Goal: Task Accomplishment & Management: Manage account settings

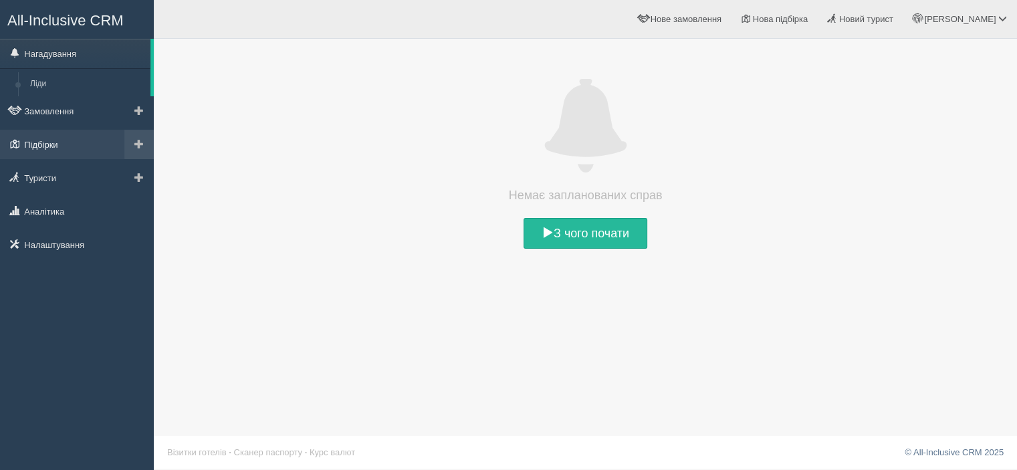
click at [66, 144] on link "Підбірки" at bounding box center [77, 144] width 154 height 29
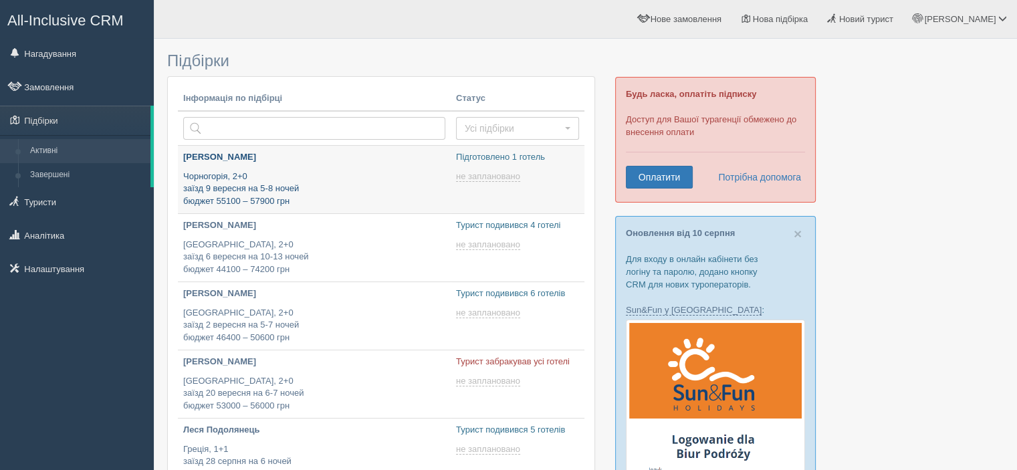
type input "[DATE] 19:00"
click at [188, 154] on p "[PERSON_NAME]" at bounding box center [314, 157] width 262 height 13
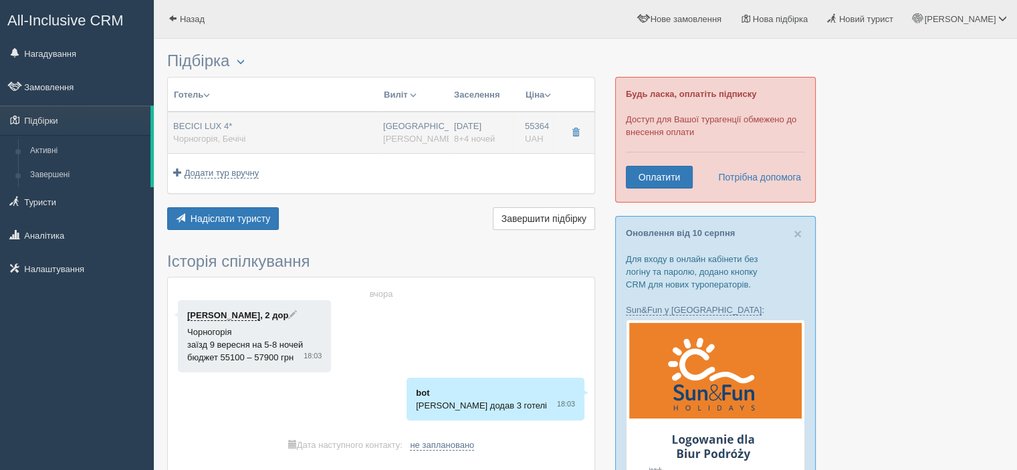
click at [279, 132] on div "BECICI LUX 4* [GEOGRAPHIC_DATA], [GEOGRAPHIC_DATA]" at bounding box center [272, 132] width 199 height 25
type input "BECICI LUX 4*"
type input "[URL][DOMAIN_NAME]"
type textarea "BECICI LUX 4* — апарт-готель у курортному селищі [GEOGRAPHIC_DATA], за кілька х…"
type input "Чорногорія"
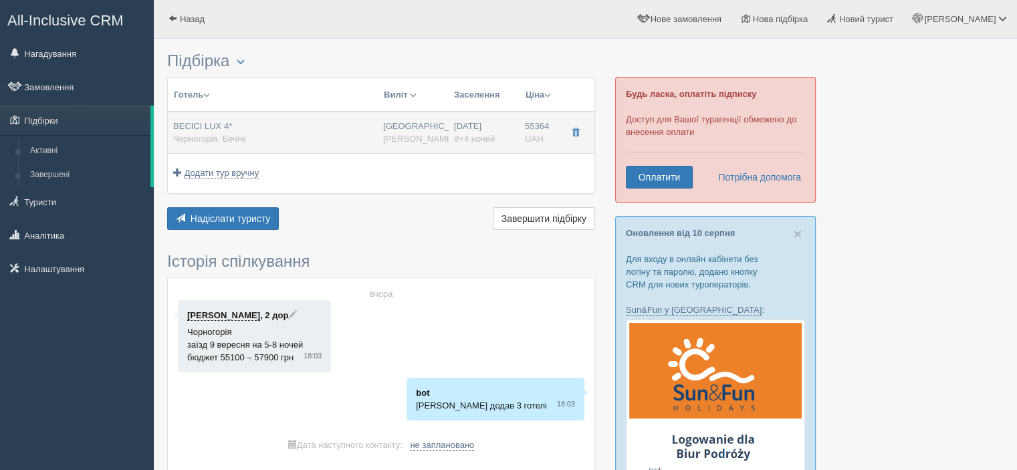
type input "Бечічі"
type input "55364.00"
type input "[GEOGRAPHIC_DATA]"
type input "12:30"
type input "8+4"
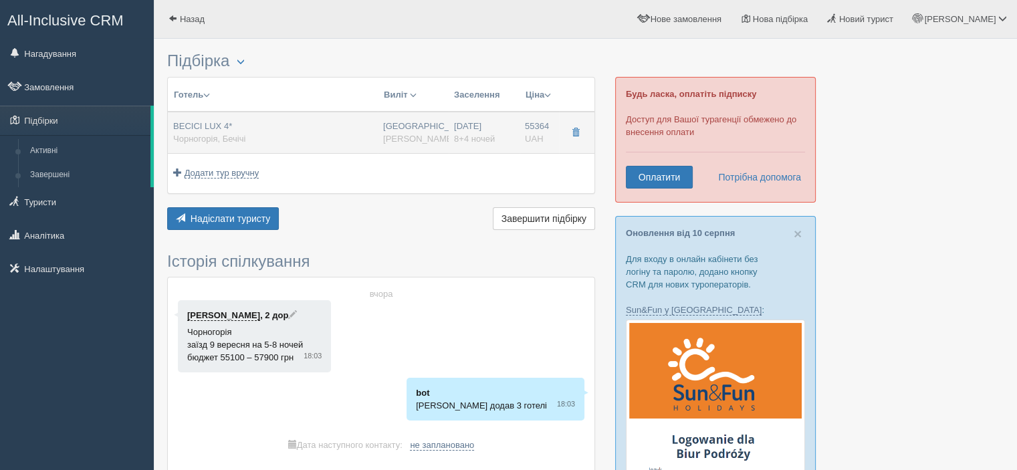
type input "STUDIO 02 №27"
type input "HB"
type input "[PERSON_NAME]"
type input "[URL][DOMAIN_NAME][PERSON_NAME]"
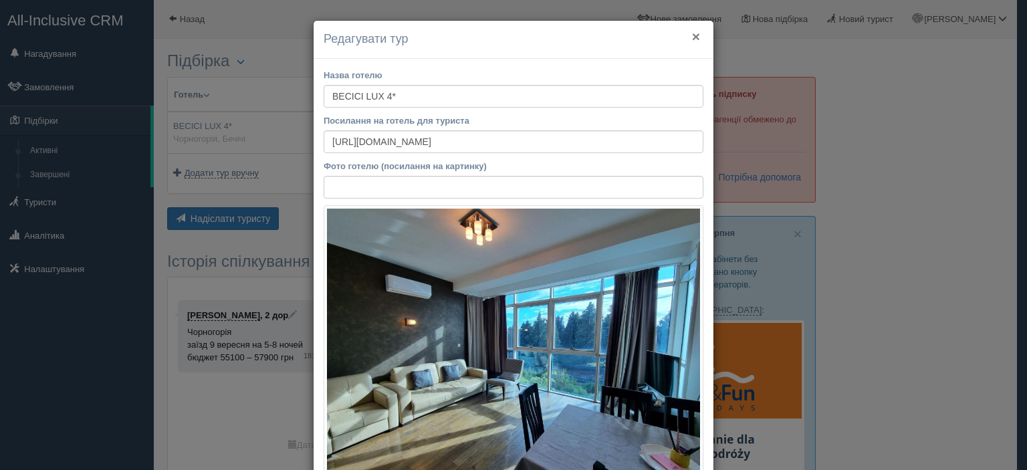
click at [692, 39] on button "×" at bounding box center [696, 36] width 8 height 14
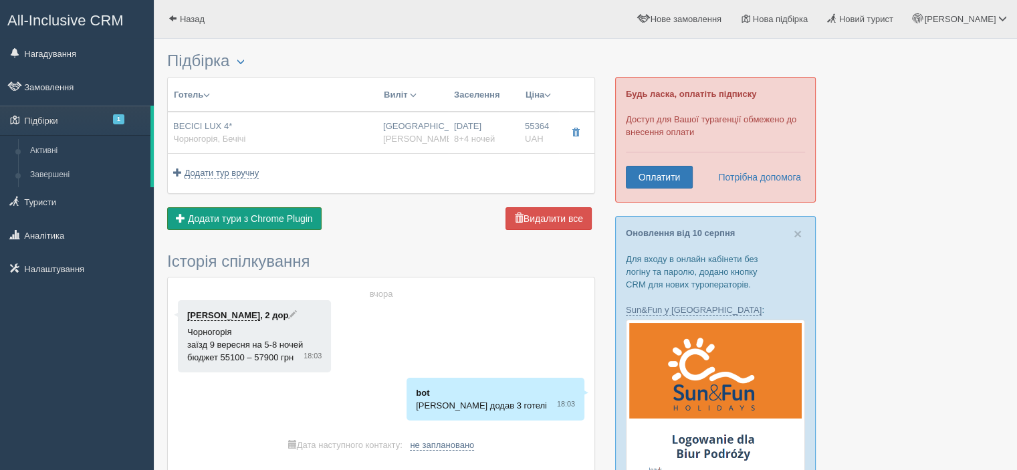
click at [279, 221] on span "Додати тури з Chrome Plugin" at bounding box center [250, 218] width 125 height 11
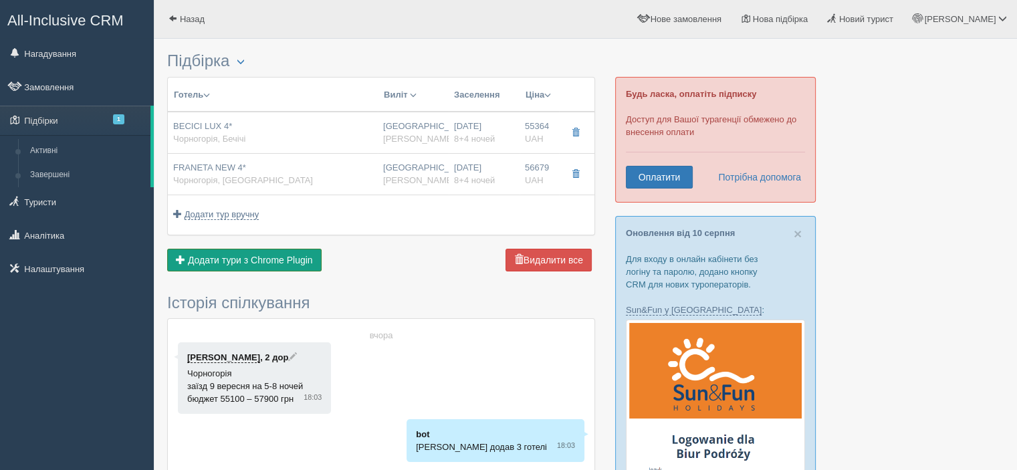
click at [264, 253] on button "Додати з Plugin Додати тури з Chrome Plugin" at bounding box center [244, 260] width 154 height 23
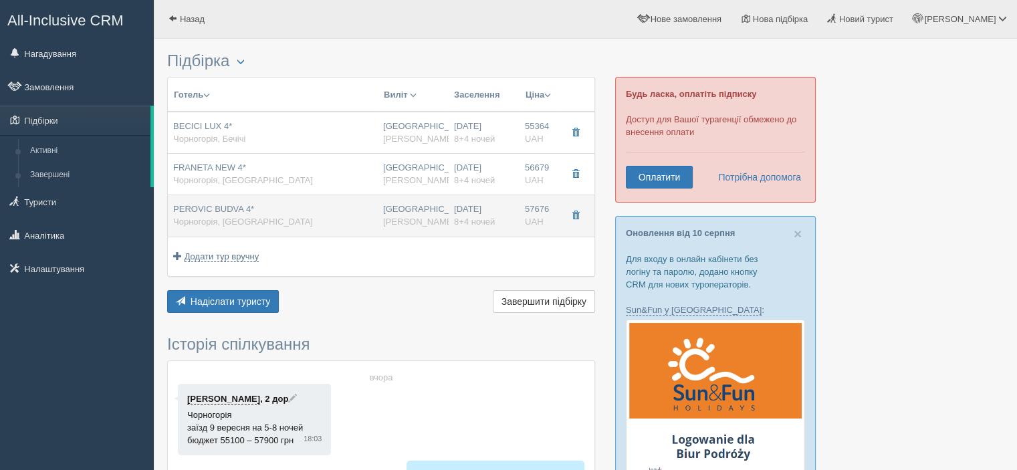
click at [239, 218] on span "Чорногорія, [GEOGRAPHIC_DATA]" at bounding box center [243, 222] width 140 height 10
type input "PEROVIC BUDVA 4*"
type input "Будва"
type input "57676.00"
type input "12:30"
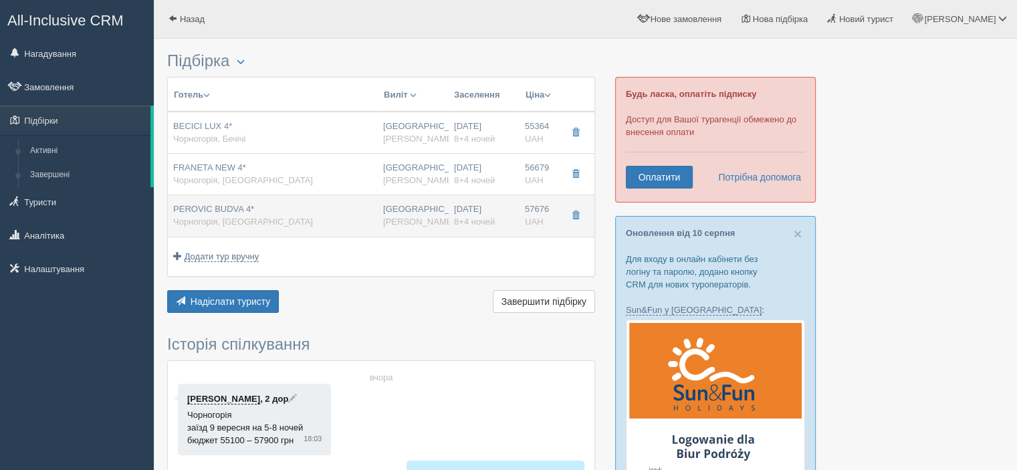
type input "STUDIO 2+1"
type input "[URL][DOMAIN_NAME][PERSON_NAME]"
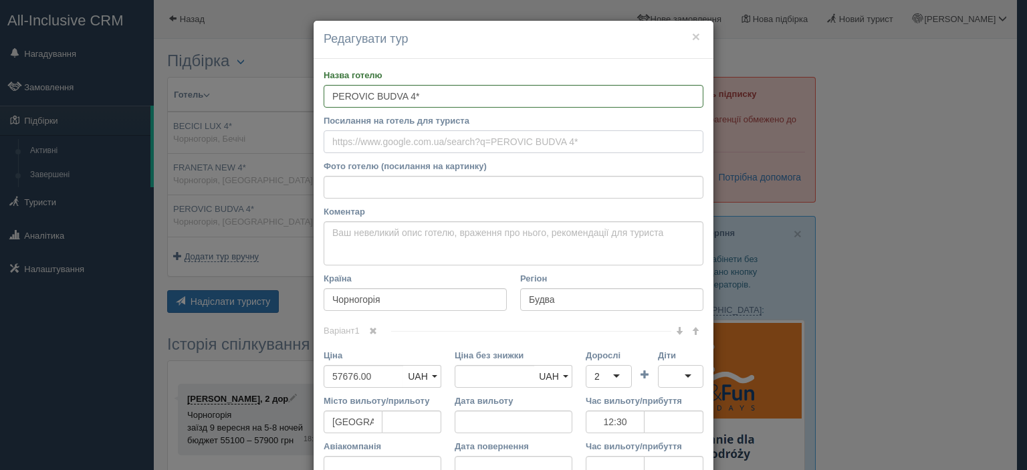
click at [444, 148] on input "Посилання на готель для туриста" at bounding box center [514, 141] width 380 height 23
paste input "[URL][DOMAIN_NAME]"
type input "[URL][DOMAIN_NAME]"
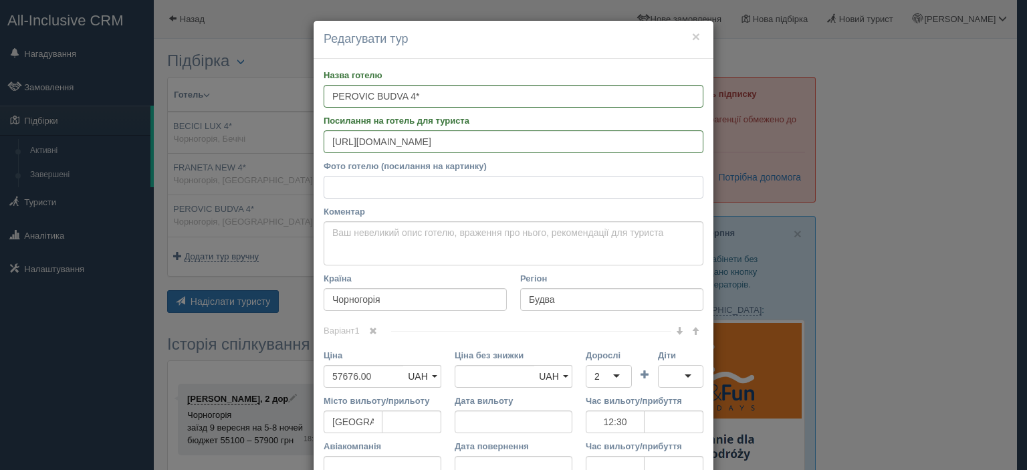
click at [441, 179] on input "Фото готелю (посилання на картинку)" at bounding box center [514, 187] width 380 height 23
paste input "[URL][DOMAIN_NAME]"
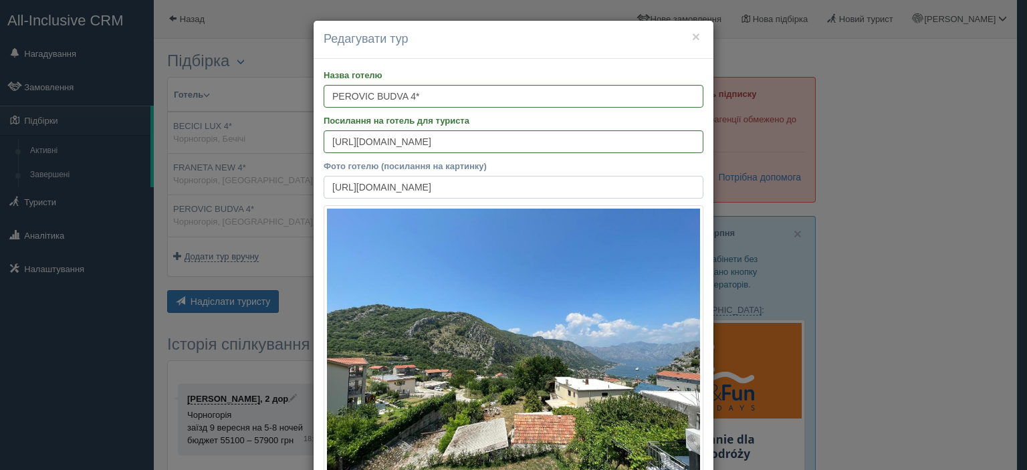
scroll to position [0, 280]
type input "[URL][DOMAIN_NAME]"
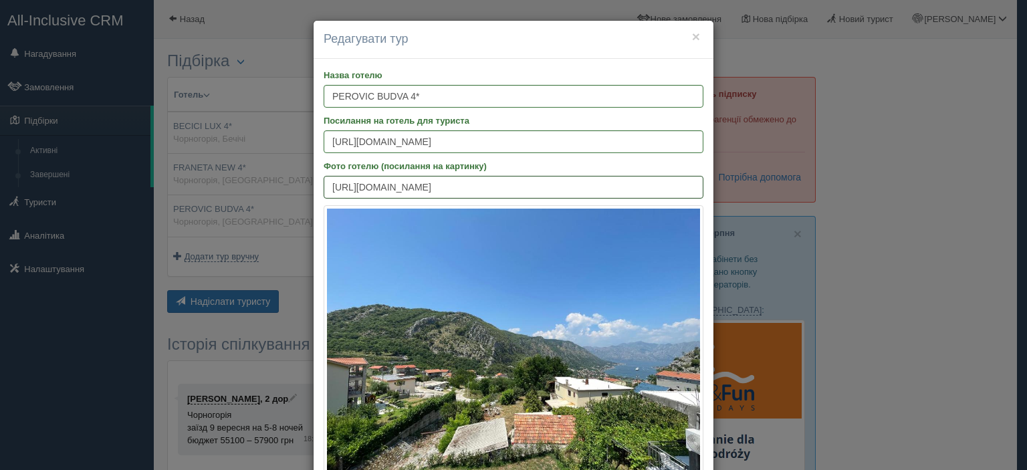
scroll to position [0, 0]
click at [456, 90] on input "PEROVIC BUDVA 4*" at bounding box center [514, 96] width 380 height 23
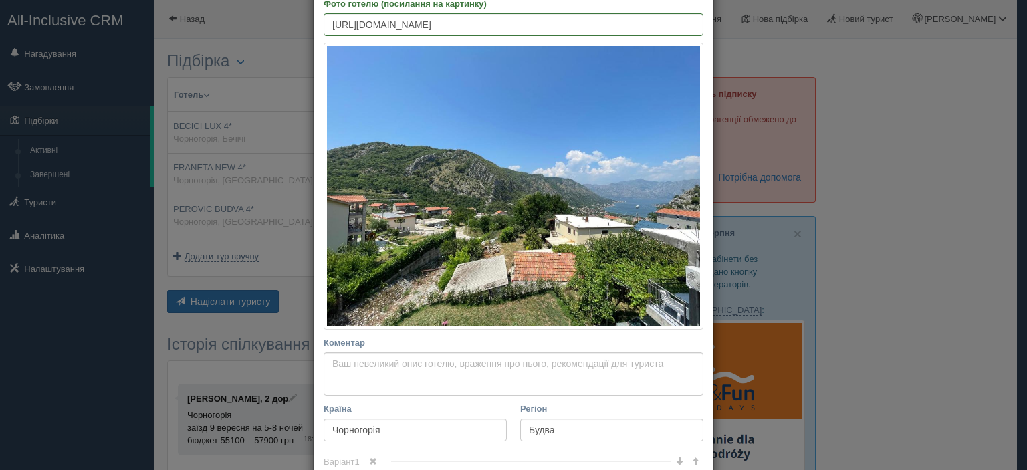
scroll to position [334, 0]
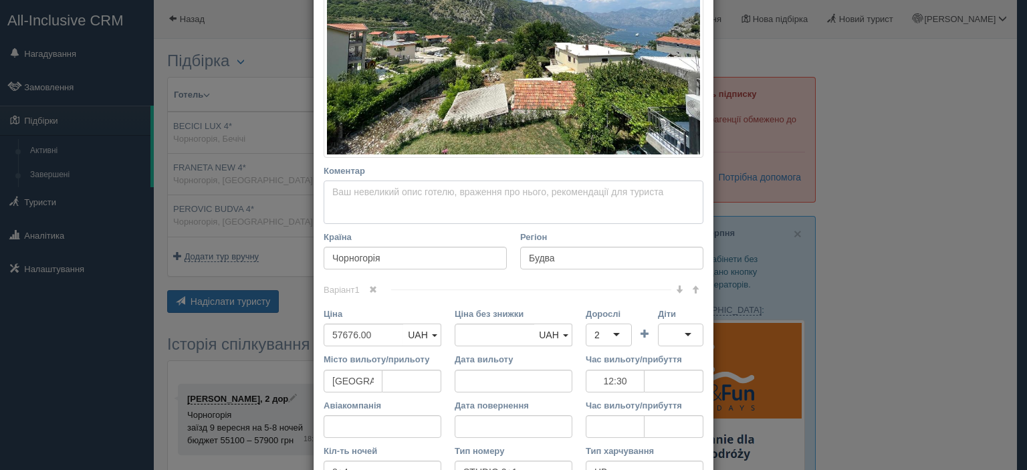
click at [453, 208] on textarea "Коментар Основний опис Додатковий опис Закріпити Збережено Необхідно вказати на…" at bounding box center [514, 203] width 380 height 44
paste textarea "PEROVIC BUDVA 4* — сучасний готель у самому центрі [DEMOGRAPHIC_DATA], за кільк…"
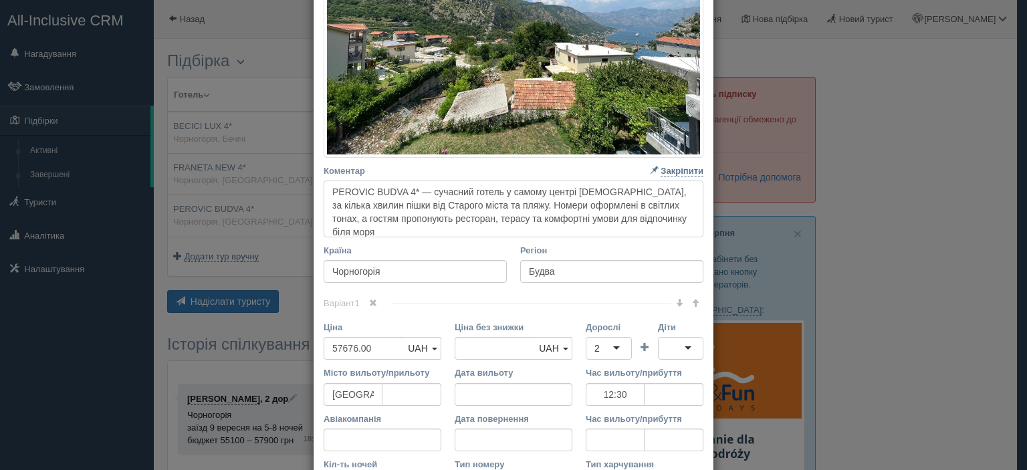
scroll to position [515, 0]
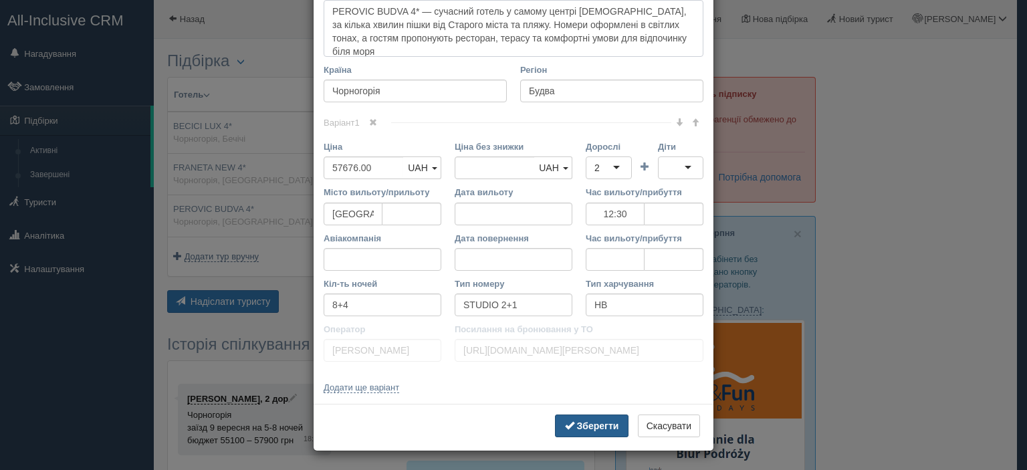
type textarea "PEROVIC BUDVA 4* — сучасний готель у самому центрі [DEMOGRAPHIC_DATA], за кільк…"
click at [593, 429] on b "Зберегти" at bounding box center [598, 426] width 42 height 11
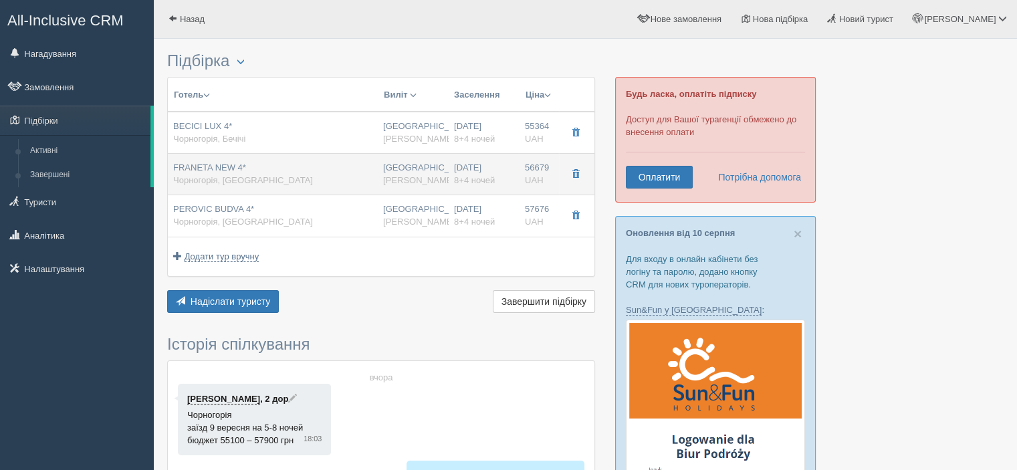
click at [243, 168] on span "FRANETA NEW 4*" at bounding box center [209, 167] width 73 height 10
type input "FRANETA NEW 4*"
type input "56679.00"
type input "12:30"
type input "STUDIO 02"
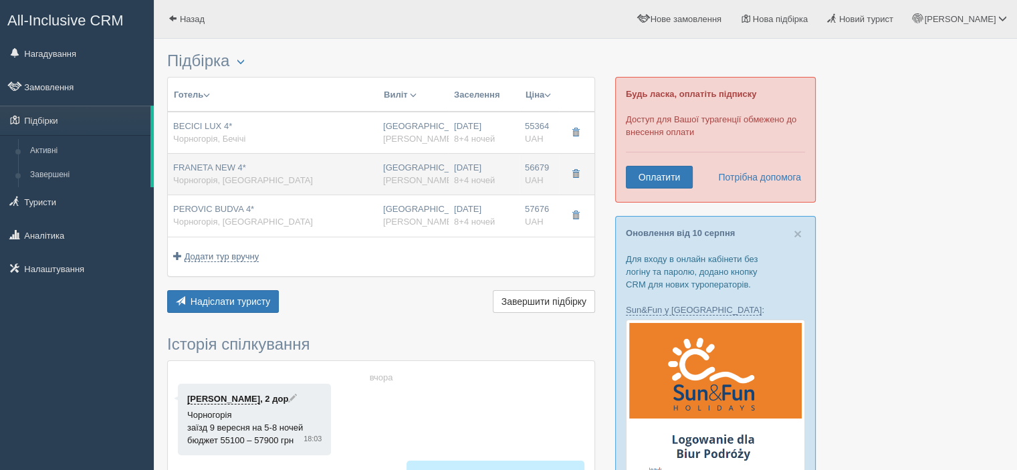
type input "[URL][DOMAIN_NAME][PERSON_NAME]"
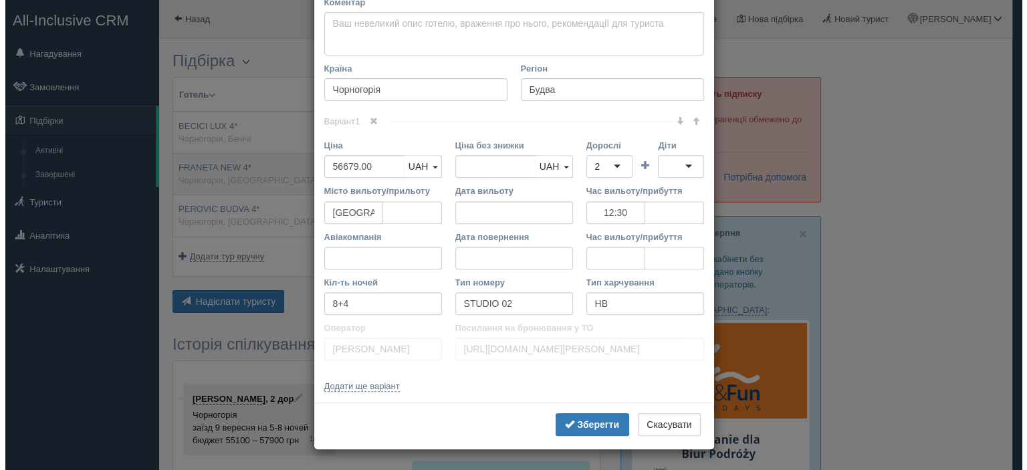
scroll to position [0, 0]
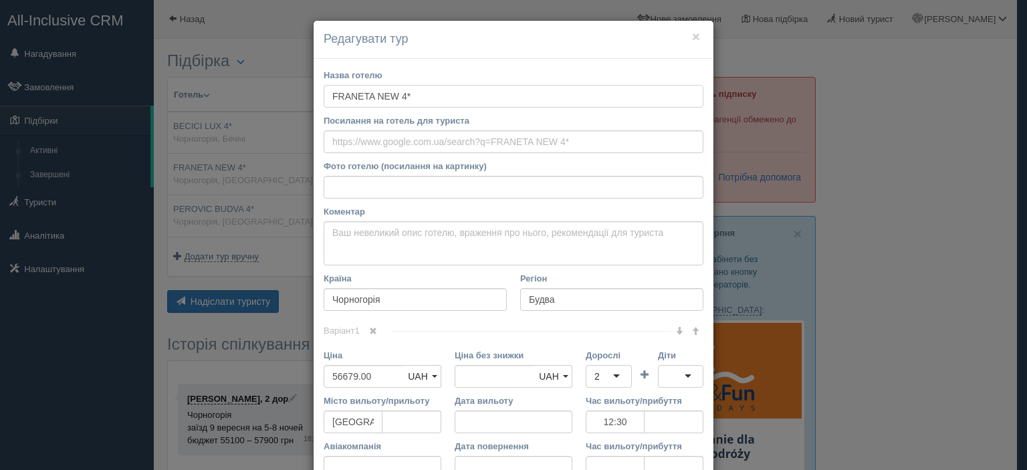
click at [421, 96] on input "FRANETA NEW 4*" at bounding box center [514, 96] width 380 height 23
click at [442, 146] on input "Посилання на готель для туриста" at bounding box center [514, 141] width 380 height 23
paste input "[URL][DOMAIN_NAME][PERSON_NAME]"
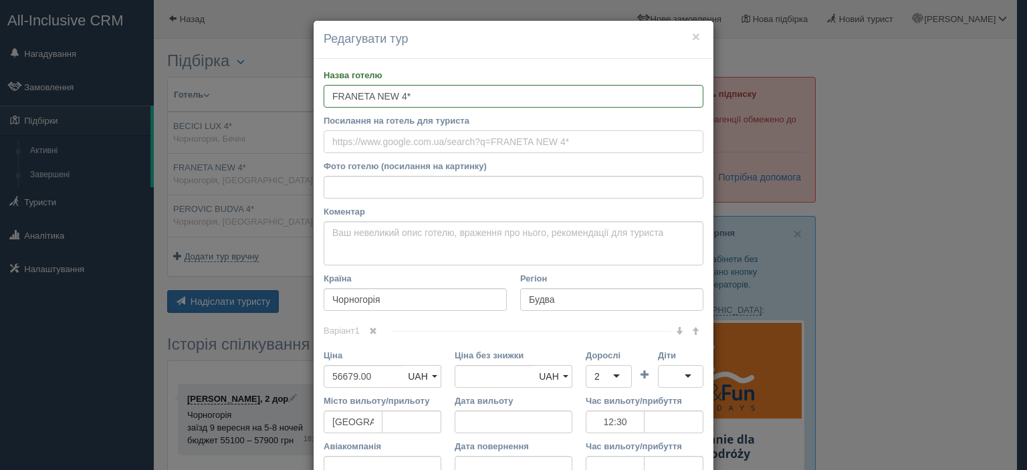
type input "[URL][DOMAIN_NAME][PERSON_NAME]"
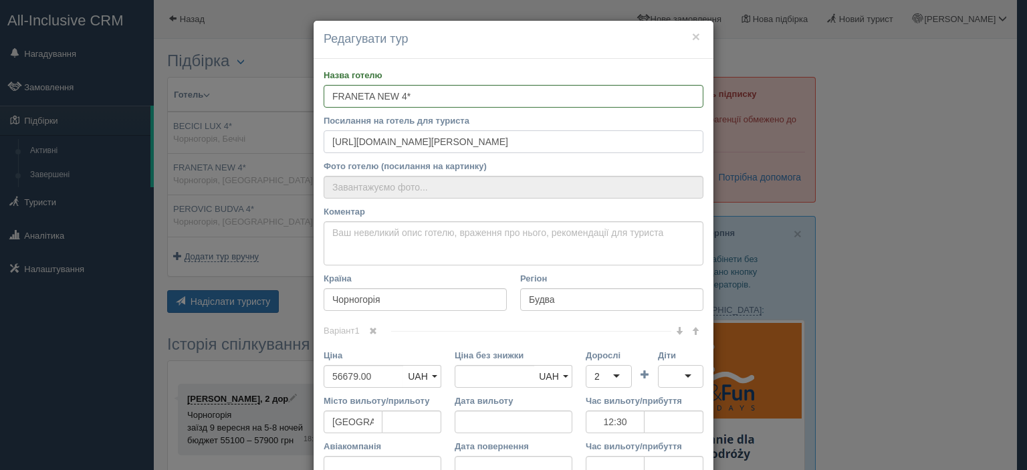
type input "[URL][DOMAIN_NAME]"
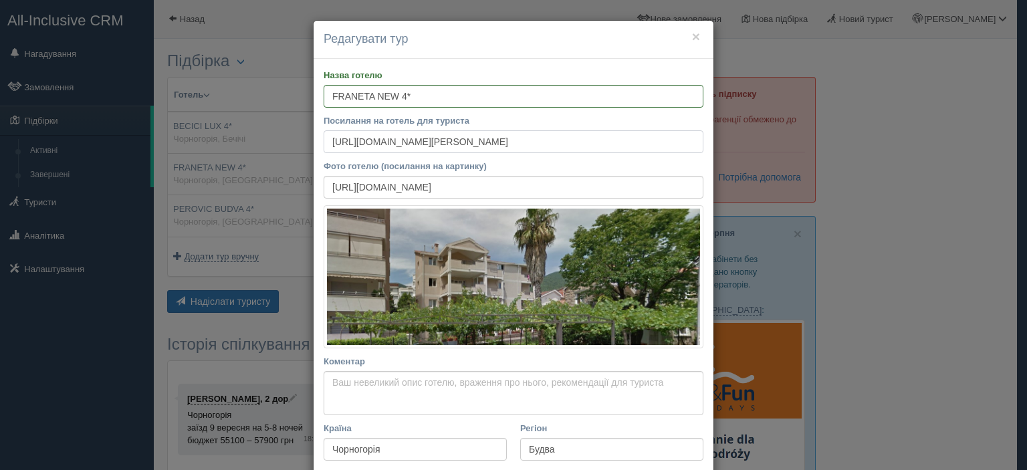
type input "[URL][DOMAIN_NAME][PERSON_NAME]"
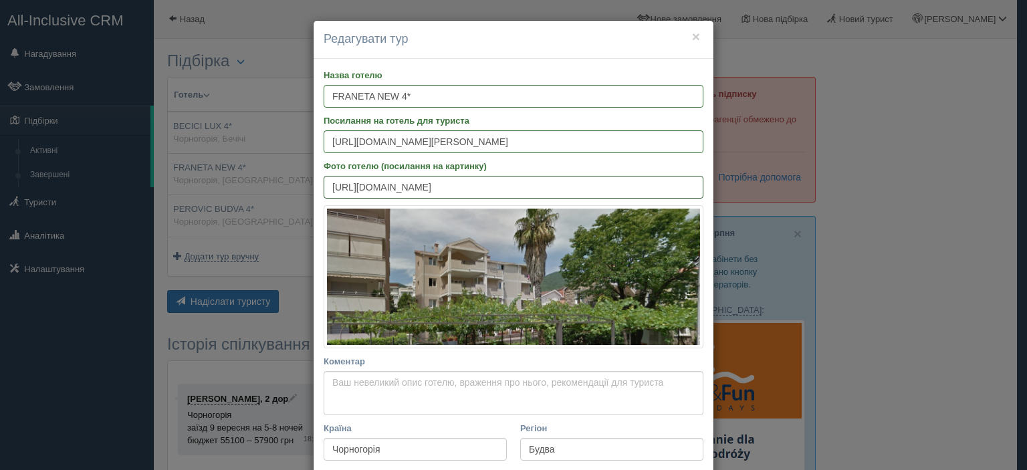
click at [480, 186] on input "[URL][DOMAIN_NAME]" at bounding box center [514, 187] width 380 height 23
paste input "public/uploads/media/thumbnails/0003/26/2f28dab9deb5301844994f4453bd67784914de57"
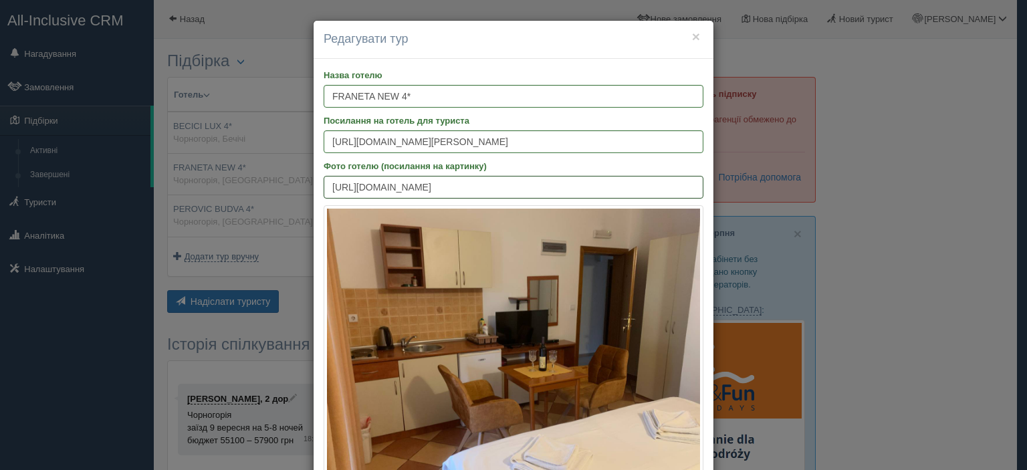
type input "[URL][DOMAIN_NAME]"
click at [460, 91] on input "FRANETA NEW 4*" at bounding box center [514, 96] width 380 height 23
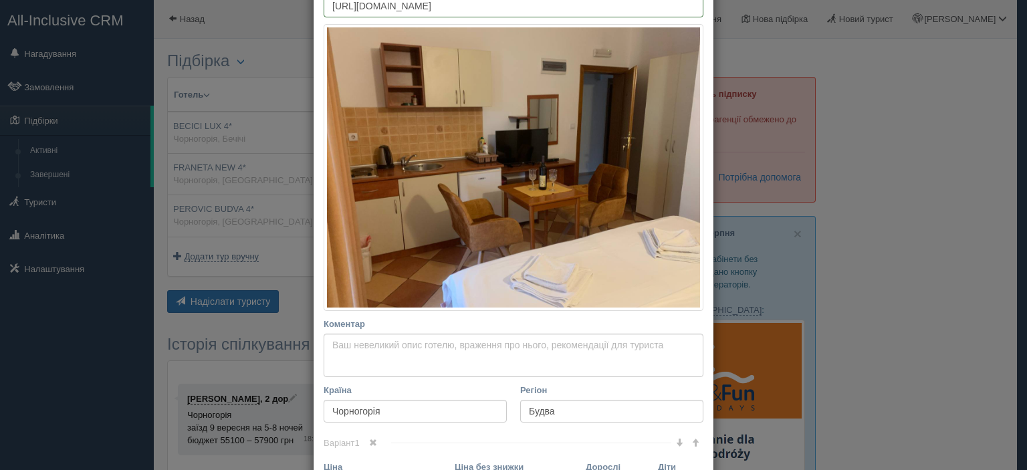
scroll to position [334, 0]
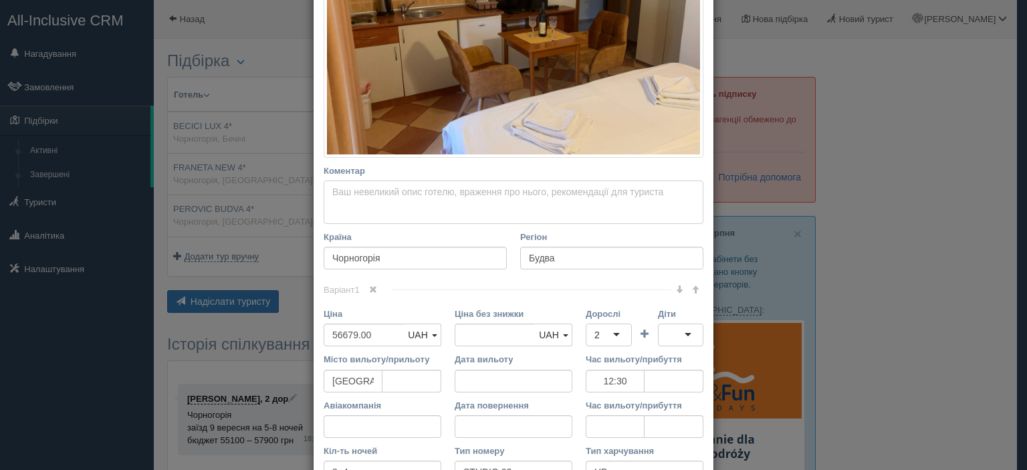
click at [436, 203] on textarea "Коментар Основний опис Додатковий опис Закріпити Збережено Необхідно вказати на…" at bounding box center [514, 203] width 380 height 44
paste textarea "FRANETA NEW 4* — стильний апарт-готель у [GEOGRAPHIC_DATA], розташований непода…"
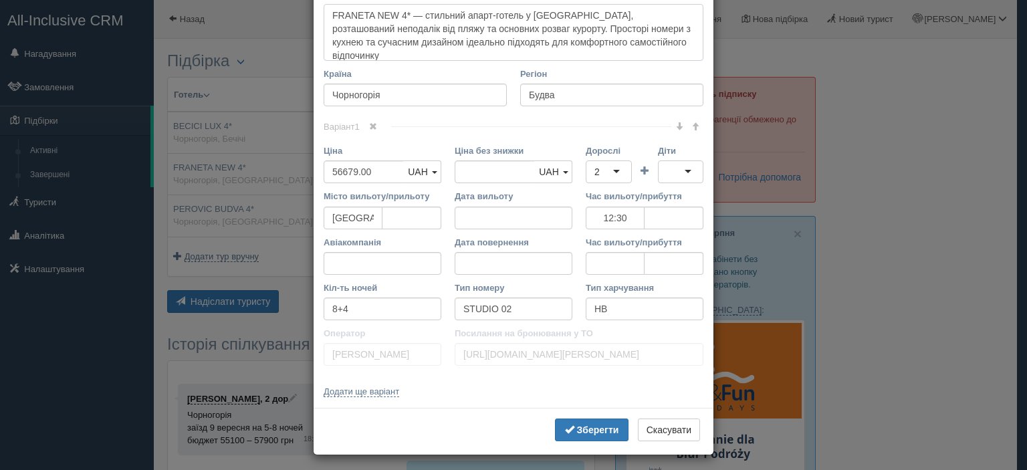
scroll to position [515, 0]
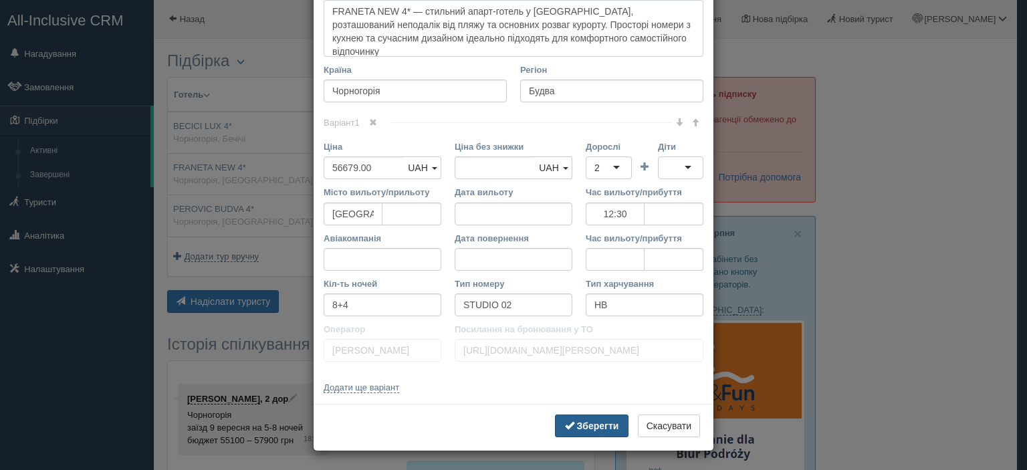
type textarea "FRANETA NEW 4* — стильний апарт-готель у [GEOGRAPHIC_DATA], розташований непода…"
click at [584, 430] on b "Зберегти" at bounding box center [598, 426] width 42 height 11
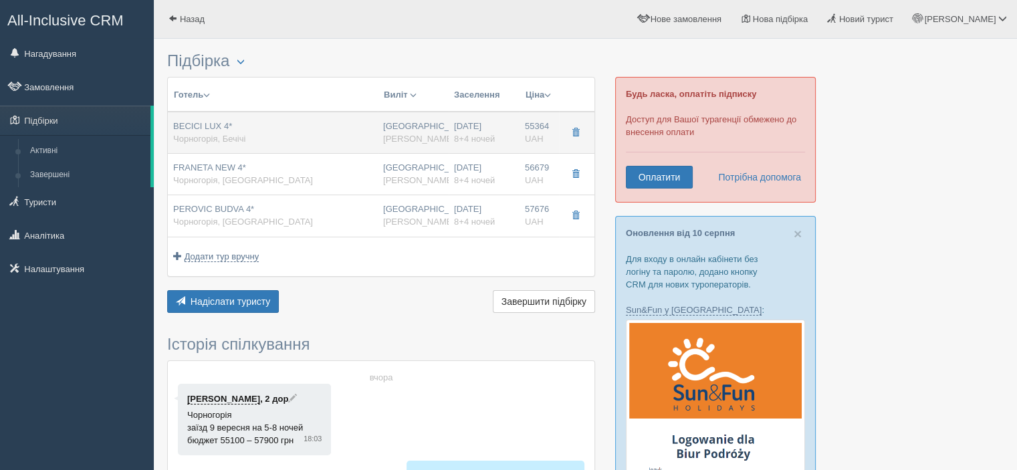
click at [245, 138] on div "BECICI LUX 4* [GEOGRAPHIC_DATA], [GEOGRAPHIC_DATA]" at bounding box center [272, 132] width 199 height 25
type input "BECICI LUX 4*"
type input "[URL][DOMAIN_NAME]"
type textarea "BECICI LUX 4* — апарт-готель у курортному селищі [GEOGRAPHIC_DATA], за кілька х…"
type input "Бечічі"
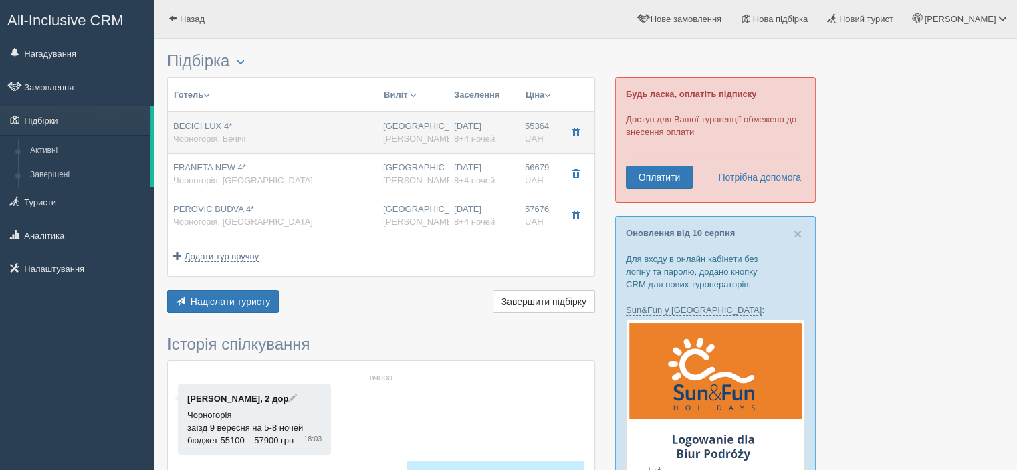
type input "55364.00"
type input "12:30"
type input "STUDIO 02 №27"
type input "[URL][DOMAIN_NAME][PERSON_NAME]"
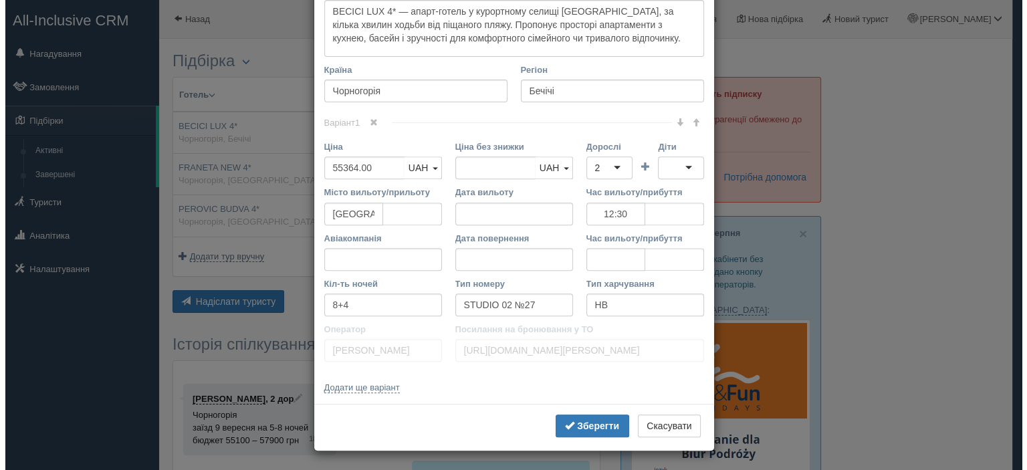
scroll to position [0, 0]
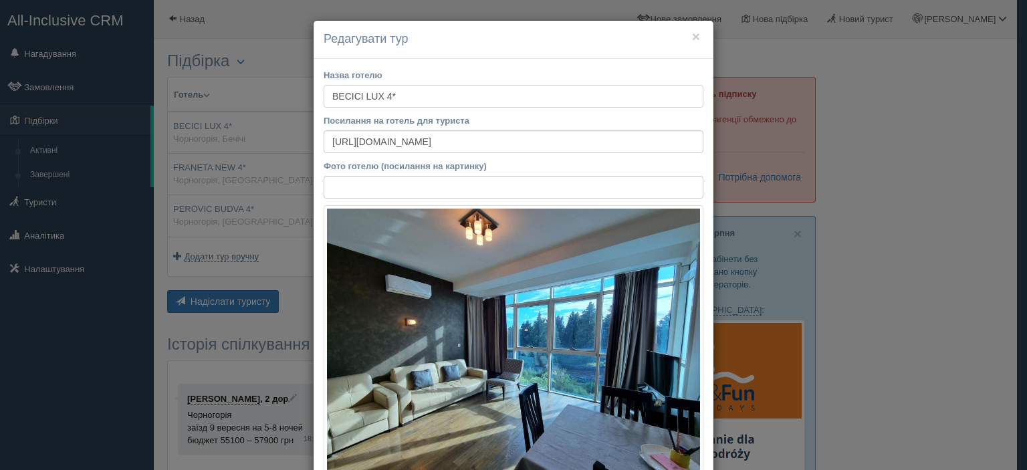
click at [463, 98] on input "BECICI LUX 4*" at bounding box center [514, 96] width 380 height 23
click at [453, 133] on input "[URL][DOMAIN_NAME]" at bounding box center [514, 141] width 380 height 23
click at [454, 134] on input "[URL][DOMAIN_NAME]" at bounding box center [514, 141] width 380 height 23
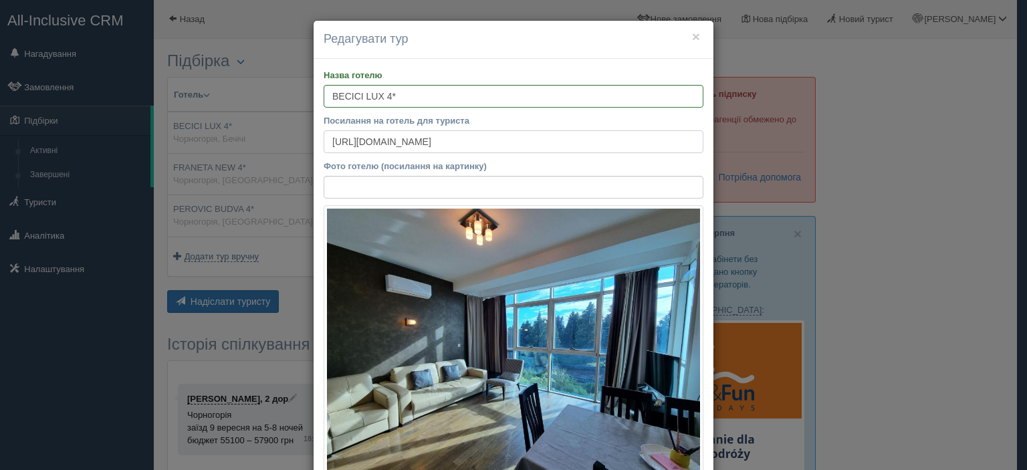
click at [454, 134] on input "[URL][DOMAIN_NAME]" at bounding box center [514, 141] width 380 height 23
paste input "LwxvbEBsACAdICJDJhMDJmZjRlLTQ1MmYtNGY5Mi1iOTJhLThjMTNiM2E3OThjYtgCAeACAQ&sid=34…"
type input "[URL][DOMAIN_NAME]"
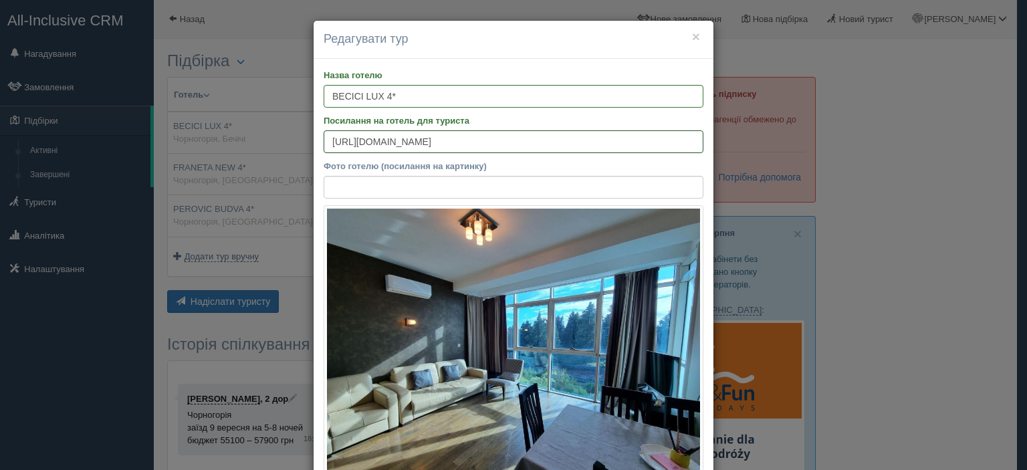
scroll to position [0, 0]
click at [424, 181] on input "Фото готелю (посилання на картинку)" at bounding box center [514, 187] width 380 height 23
paste input "[URL][DOMAIN_NAME]"
type input "[URL][DOMAIN_NAME]"
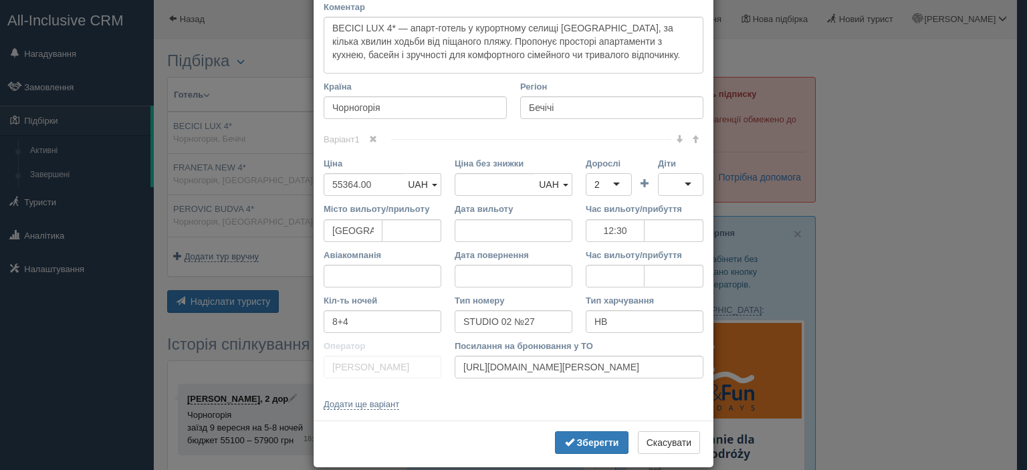
scroll to position [515, 0]
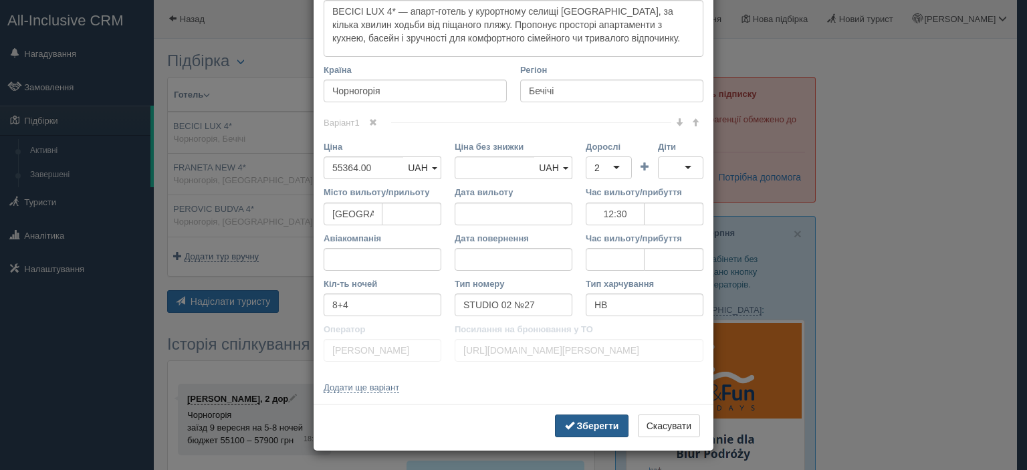
type input "[URL][DOMAIN_NAME]"
click at [608, 421] on b "Зберегти" at bounding box center [598, 426] width 42 height 11
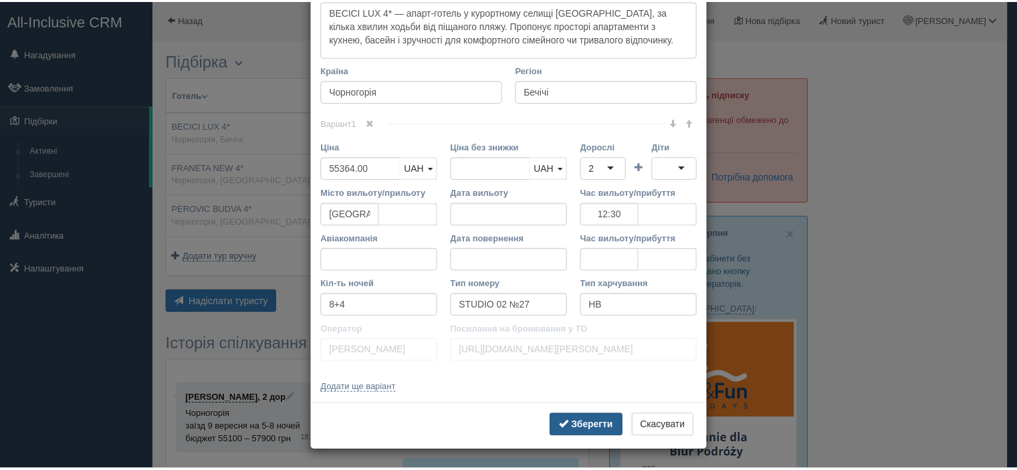
scroll to position [0, 0]
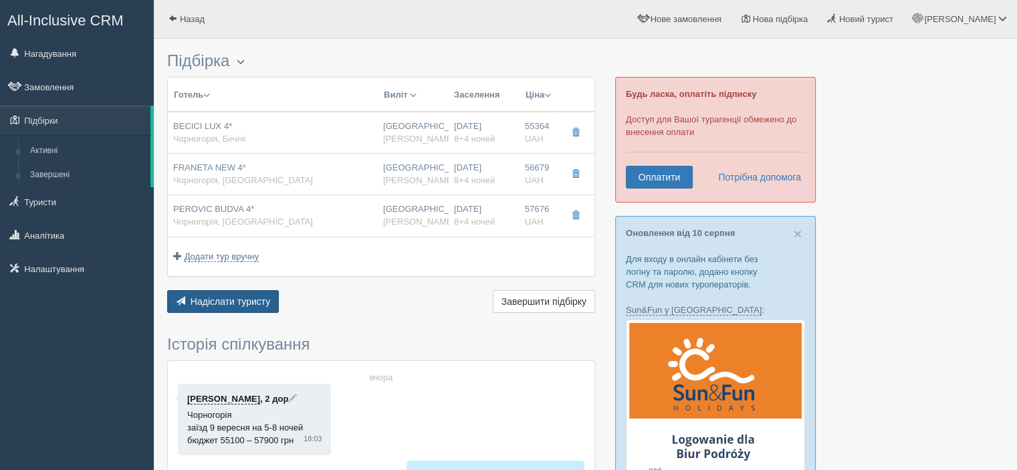
click at [240, 307] on button "Надіслати туристу Надіслати" at bounding box center [223, 301] width 112 height 23
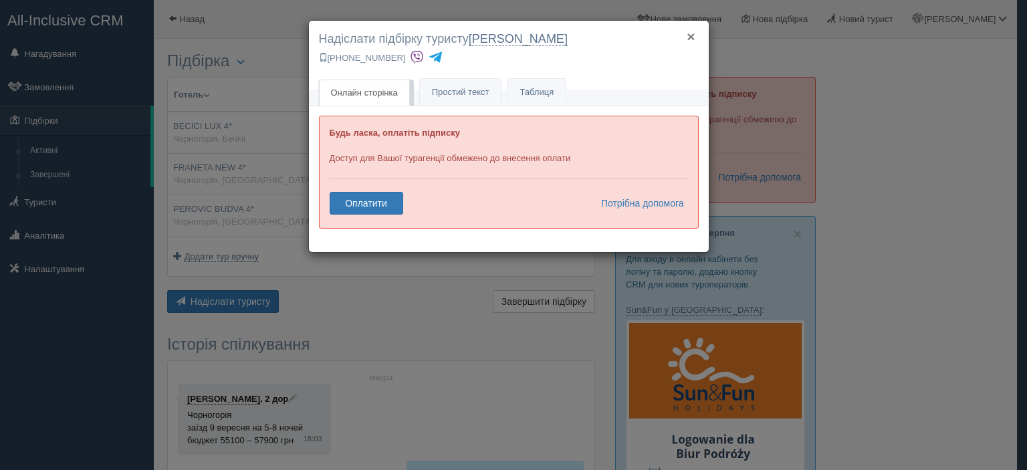
click at [691, 39] on button "×" at bounding box center [691, 36] width 8 height 14
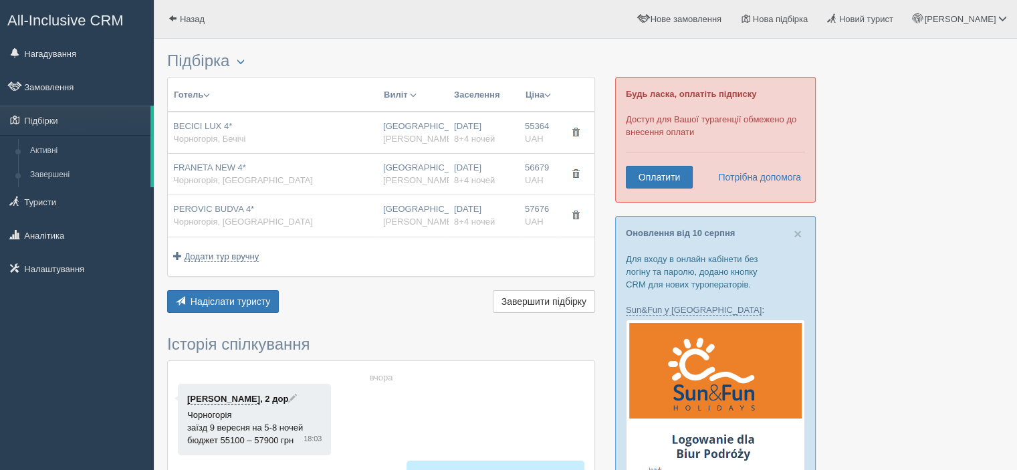
click at [685, 166] on link "Оплатити" at bounding box center [659, 177] width 67 height 23
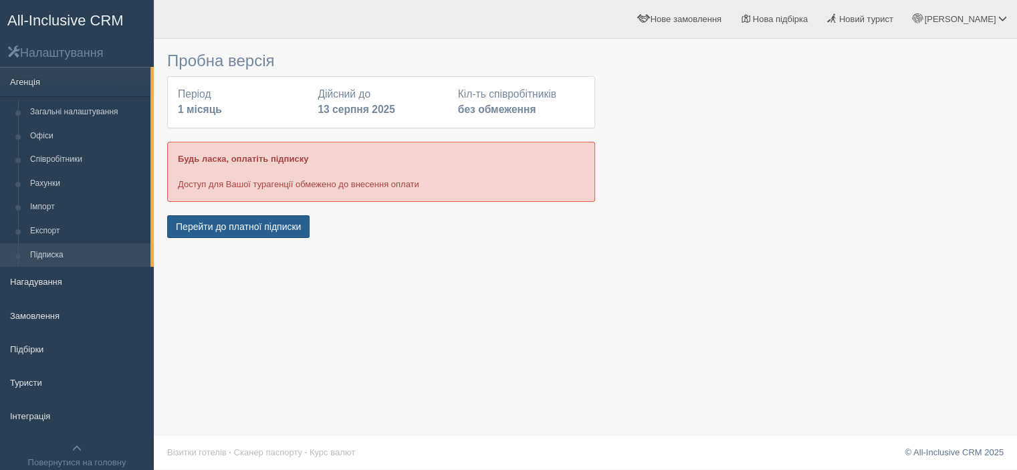
click at [291, 231] on button "Перейти до платної підписки" at bounding box center [238, 226] width 142 height 23
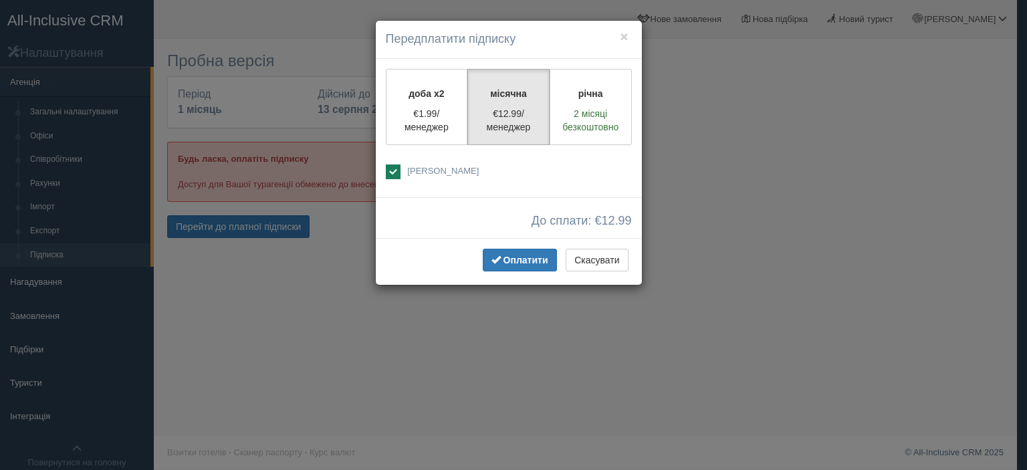
click at [337, 271] on div "× Передплатити підписку доба x2 €1.99/менеджер місячна €12.99/менеджер річна 2 …" at bounding box center [513, 235] width 1027 height 470
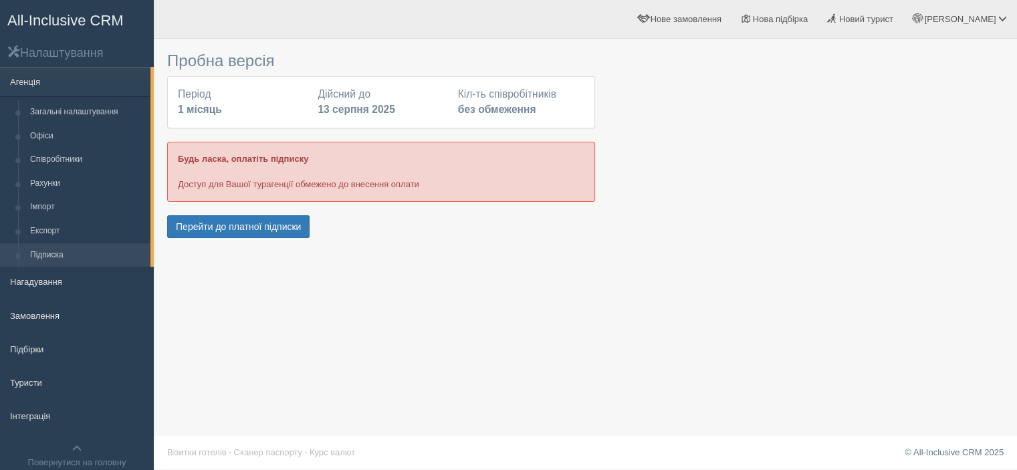
click at [300, 237] on div "Перейти до платної підписки" at bounding box center [381, 228] width 428 height 26
click at [298, 231] on button "Перейти до платної підписки" at bounding box center [238, 226] width 142 height 23
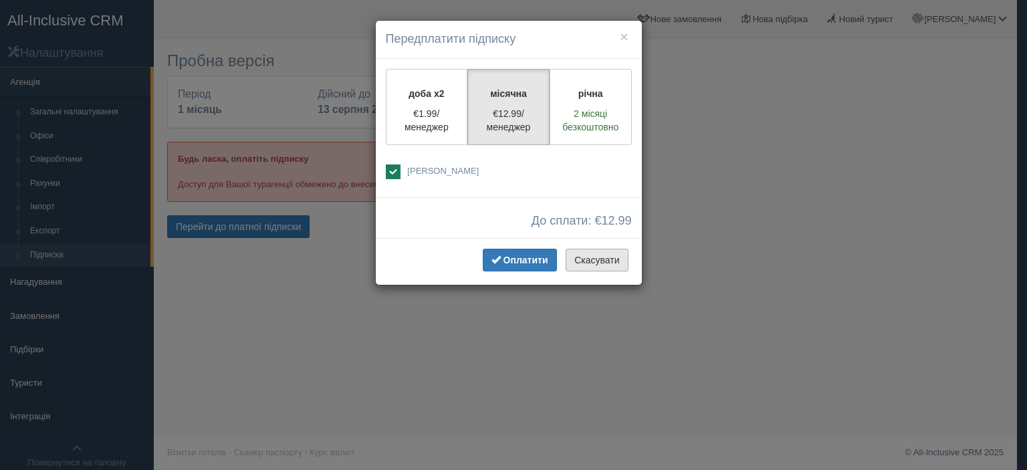
click at [595, 255] on button "Скасувати" at bounding box center [597, 260] width 62 height 23
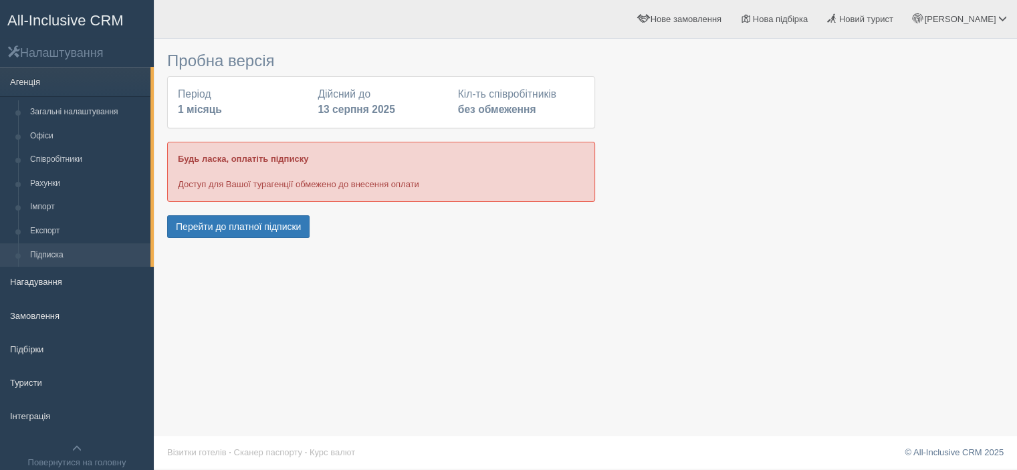
click at [703, 189] on div at bounding box center [585, 143] width 836 height 196
click at [209, 235] on button "Перейти до платної підписки" at bounding box center [238, 226] width 142 height 23
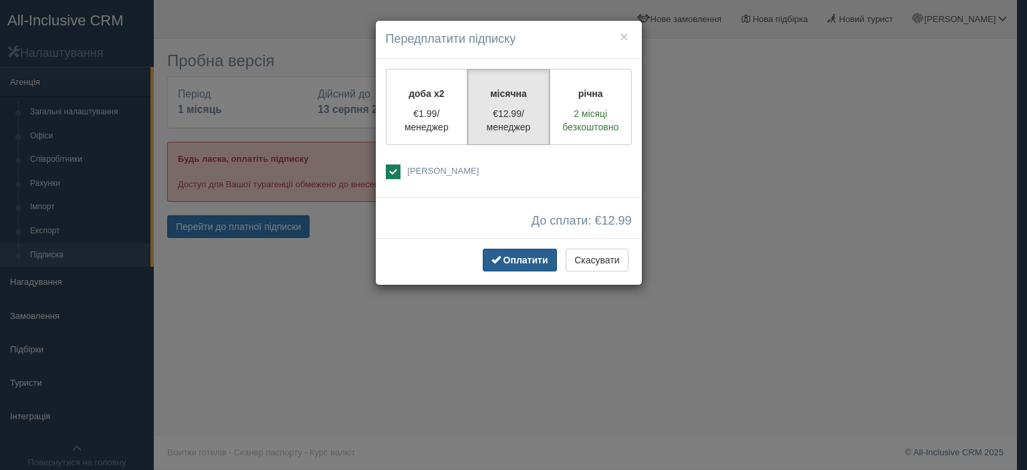
click at [509, 261] on span "Оплатити" at bounding box center [525, 260] width 45 height 11
